Goal: Find specific page/section: Find specific page/section

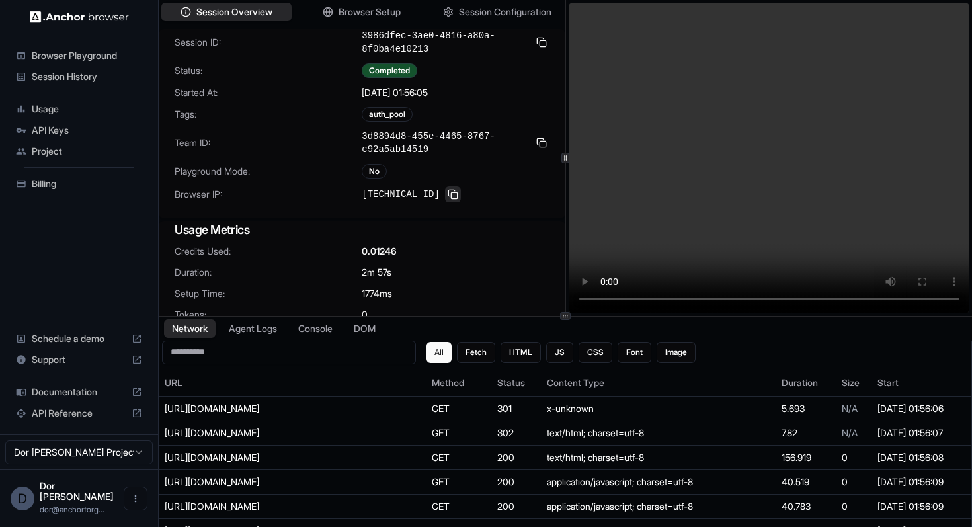
click at [446, 197] on button at bounding box center [453, 194] width 16 height 16
